Goal: Navigation & Orientation: Find specific page/section

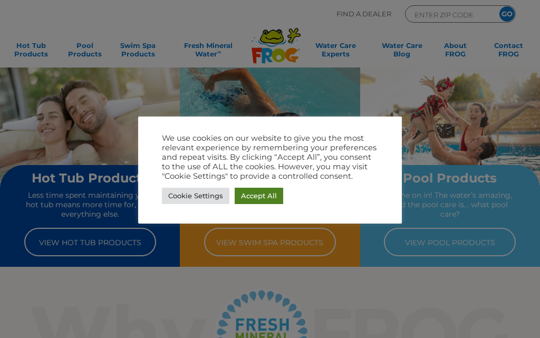
click at [259, 194] on link "Accept All" at bounding box center [259, 196] width 49 height 16
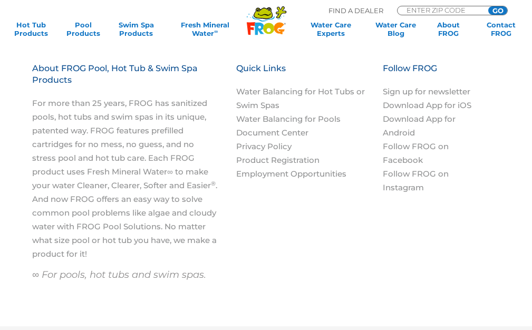
scroll to position [1279, 0]
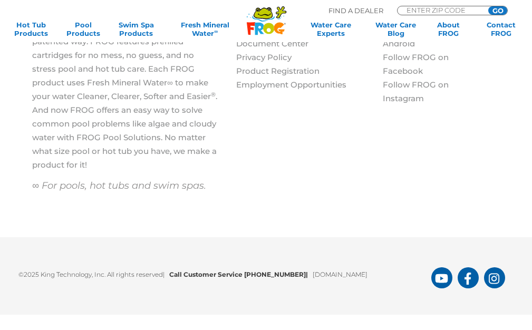
click at [392, 156] on div "About FROG Pool, Hot Tub & Swim Spa Products For more than 25 years, FROG has s…" at bounding box center [266, 95] width 511 height 242
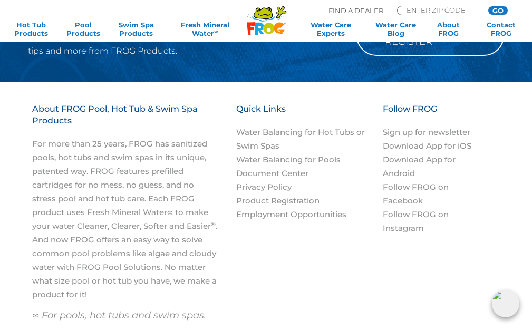
scroll to position [1173, 0]
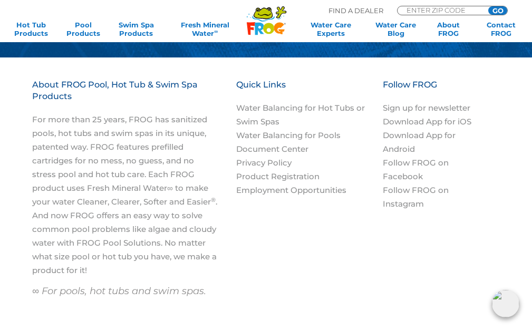
click at [355, 11] on p "Find A Dealer" at bounding box center [356, 10] width 55 height 9
click at [381, 10] on p "Find A Dealer" at bounding box center [356, 10] width 55 height 9
click at [373, 18] on div "MENU MENU Hot Tub Products All Hot Tub Products All Hot Tub Products FROG @ease…" at bounding box center [266, 26] width 511 height 26
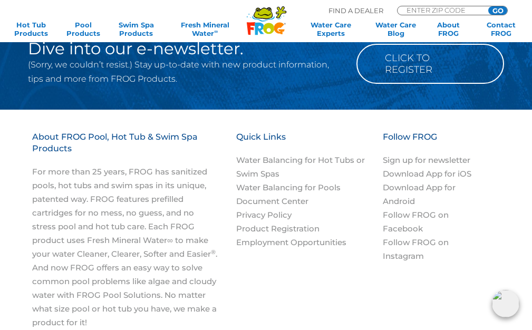
scroll to position [1121, 0]
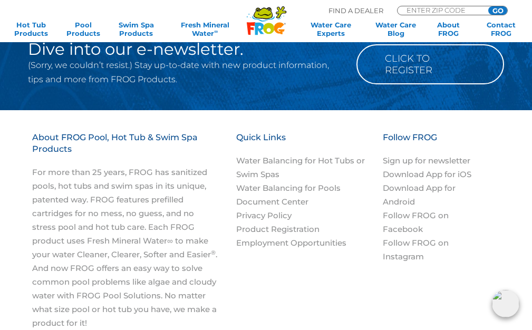
click at [368, 1] on div ".st130{clip-path:url(#SVGID_2_);fill-rule:evenodd;clip-rule:evenodd;fill:#C3CC0…" at bounding box center [266, 21] width 511 height 43
click at [433, 9] on input "Zip Code Form" at bounding box center [441, 9] width 71 height 7
type input "10001"
click at [504, 8] on input "GO" at bounding box center [497, 10] width 19 height 8
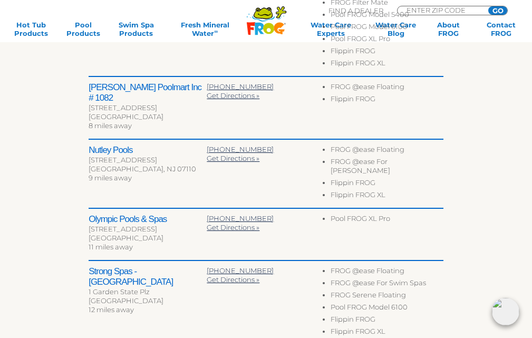
scroll to position [475, 0]
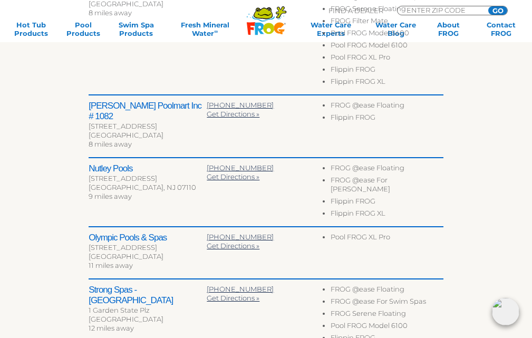
click at [182, 104] on h2 "[PERSON_NAME] Poolmart Inc # 1082" at bounding box center [148, 111] width 118 height 21
click at [365, 105] on li "FROG @ease Floating" at bounding box center [387, 107] width 113 height 12
click at [143, 95] on div "[PERSON_NAME] Poolmart Inc # [STREET_ADDRESS] 8 miles away [PHONE_NUMBER] Get D…" at bounding box center [266, 126] width 355 height 63
click at [219, 117] on span "Get Directions »" at bounding box center [233, 114] width 53 height 8
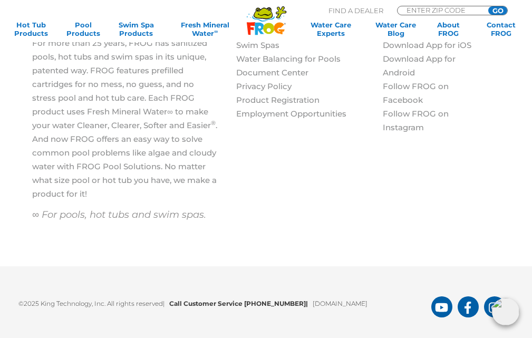
scroll to position [1083, 0]
